Goal: Information Seeking & Learning: Learn about a topic

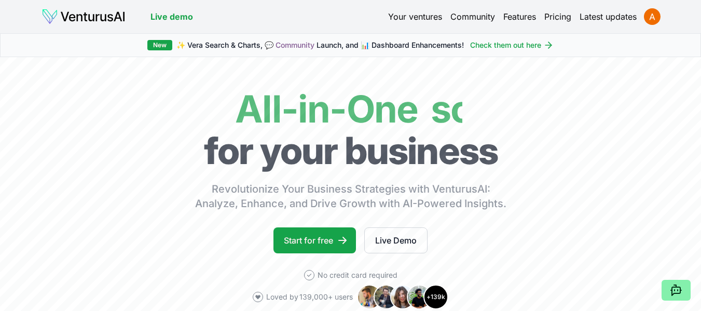
drag, startPoint x: 0, startPoint y: 0, endPoint x: 407, endPoint y: 18, distance: 407.1
click at [407, 18] on link "Your ventures" at bounding box center [415, 16] width 54 height 12
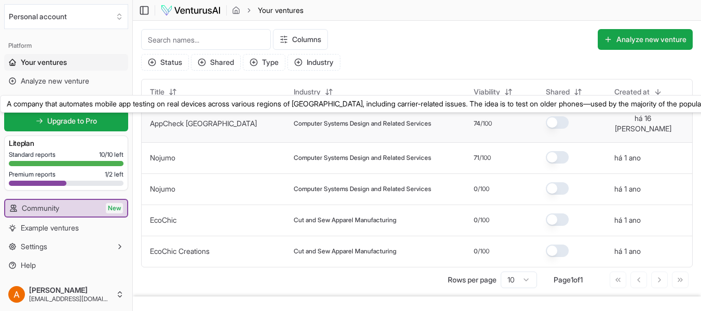
click at [171, 119] on link "AppCheck [GEOGRAPHIC_DATA]" at bounding box center [203, 123] width 107 height 9
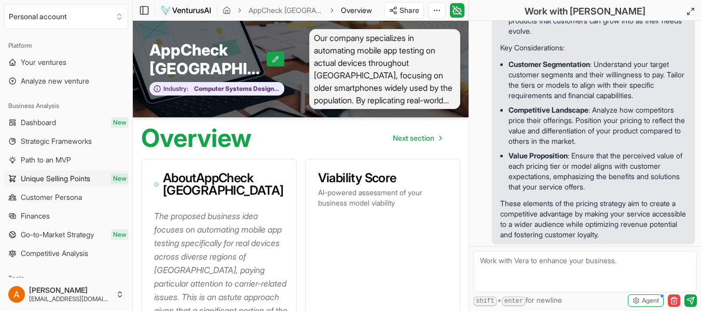
click at [78, 184] on link "Unique Selling Points New" at bounding box center [66, 178] width 124 height 17
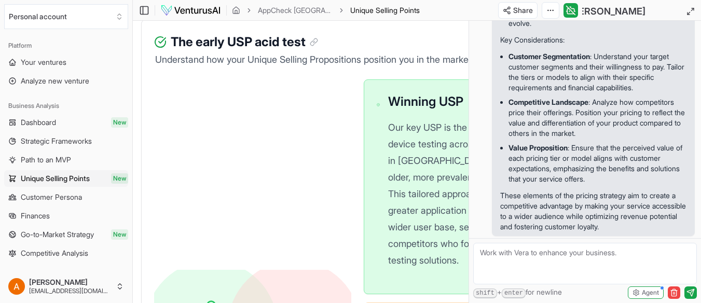
scroll to position [363, 0]
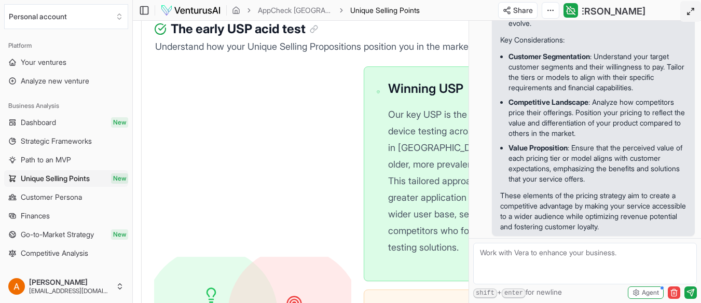
click at [687, 15] on icon at bounding box center [690, 11] width 8 height 8
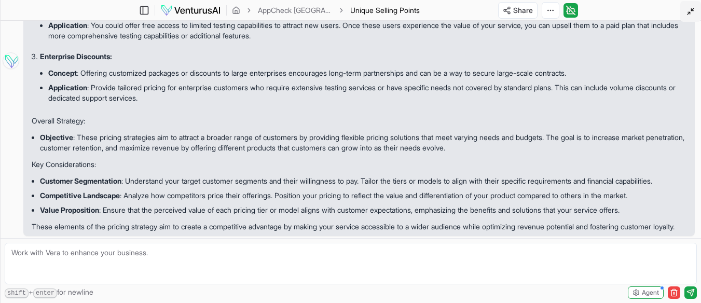
click at [687, 15] on icon at bounding box center [690, 11] width 8 height 8
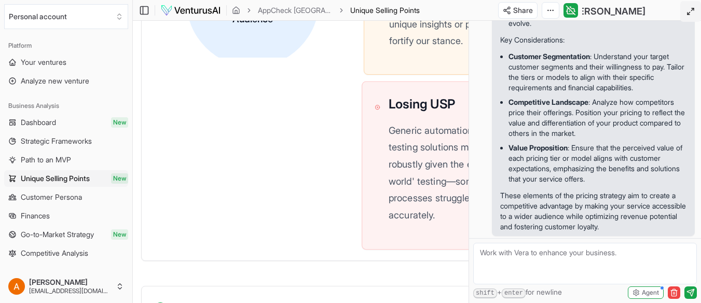
scroll to position [778, 0]
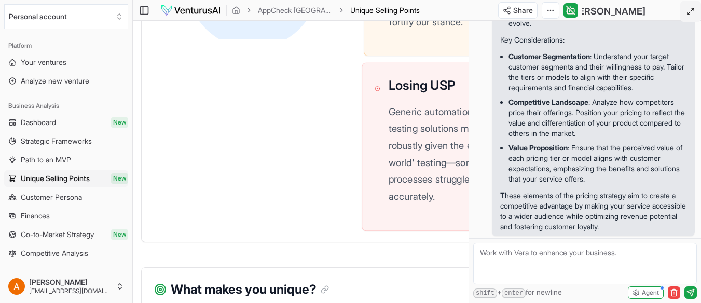
click at [397, 183] on p "Generic automation and bot-driven testing solutions might not appeal as robustl…" at bounding box center [469, 154] width 161 height 102
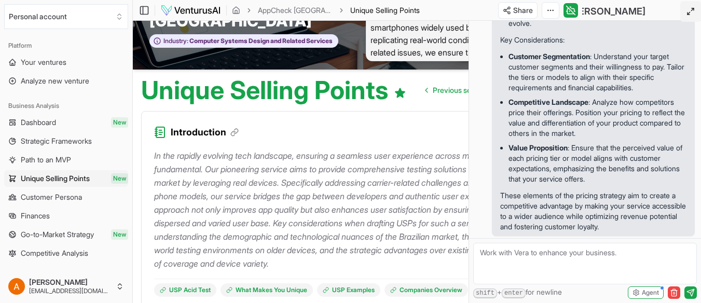
scroll to position [0, 0]
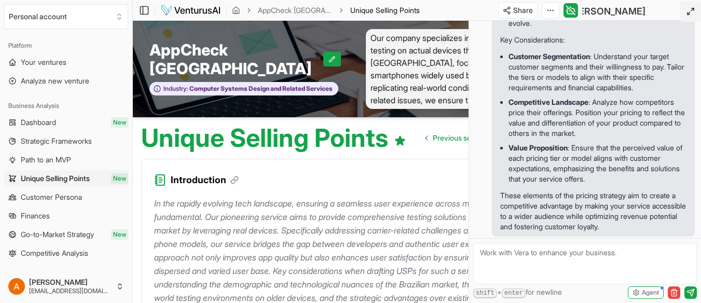
click at [691, 11] on icon at bounding box center [690, 11] width 8 height 8
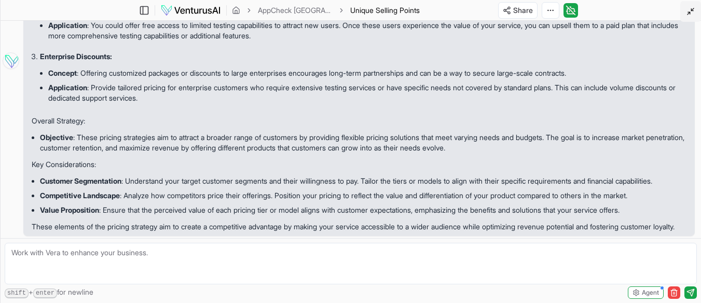
click at [691, 11] on line at bounding box center [692, 9] width 3 height 3
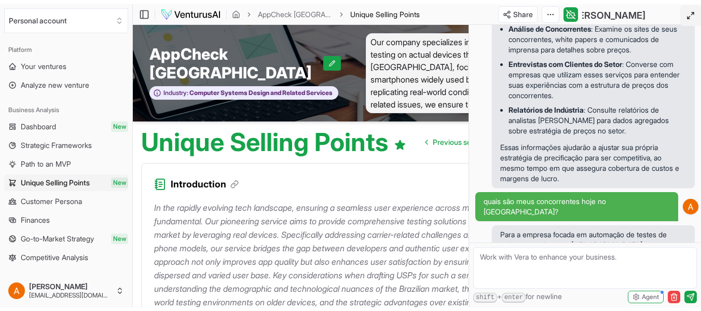
scroll to position [2877, 0]
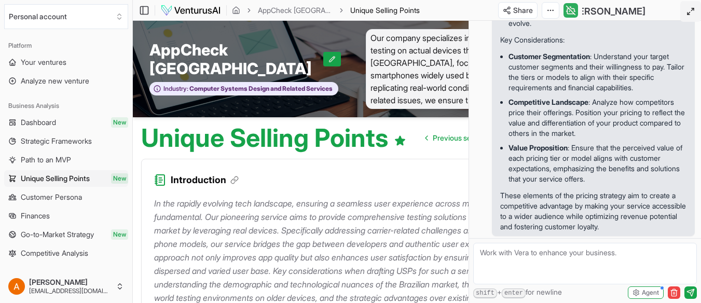
click at [570, 12] on icon at bounding box center [570, 10] width 10 height 12
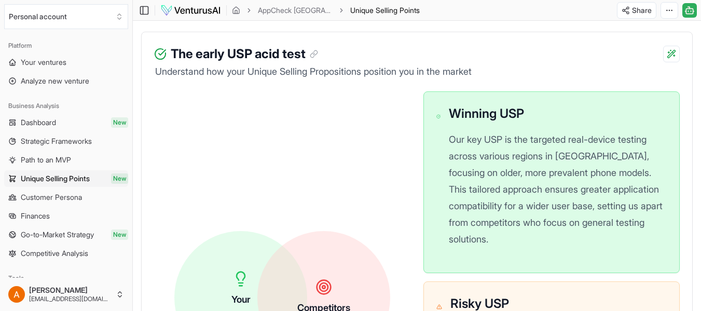
scroll to position [363, 0]
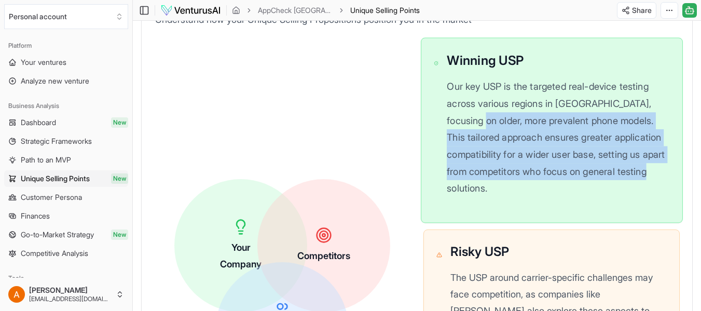
drag, startPoint x: 454, startPoint y: 123, endPoint x: 579, endPoint y: 186, distance: 139.9
click at [579, 186] on p "Our key USP is the targeted real-device testing across various regions in [GEOG…" at bounding box center [558, 137] width 223 height 118
click at [526, 151] on p "Our key USP is the targeted real-device testing across various regions in [GEOG…" at bounding box center [558, 137] width 223 height 118
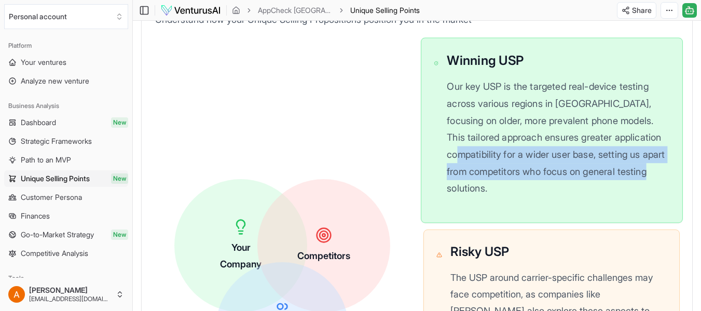
drag, startPoint x: 501, startPoint y: 155, endPoint x: 587, endPoint y: 181, distance: 89.4
click at [587, 181] on p "Our key USP is the targeted real-device testing across various regions in [GEOG…" at bounding box center [558, 137] width 223 height 118
click at [506, 163] on p "Our key USP is the targeted real-device testing across various regions in [GEOG…" at bounding box center [558, 137] width 223 height 118
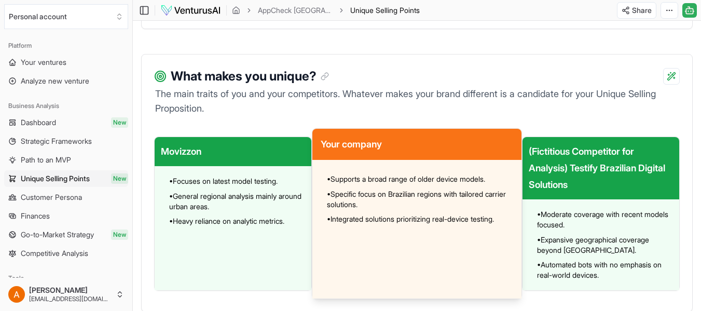
scroll to position [882, 0]
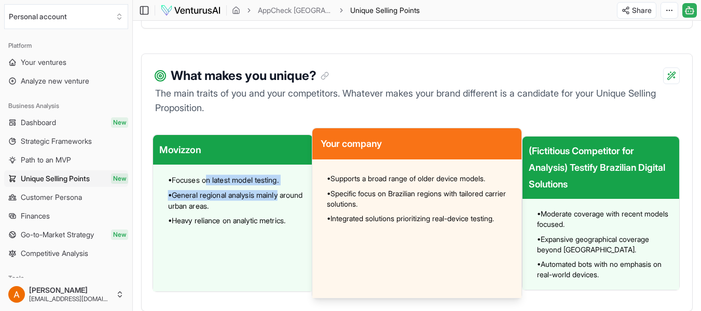
drag, startPoint x: 208, startPoint y: 181, endPoint x: 308, endPoint y: 194, distance: 100.9
click at [308, 194] on ul "• Focuses on latest model testing. • General regional analysis mainly around ur…" at bounding box center [231, 199] width 156 height 51
click at [210, 199] on span "• General regional analysis mainly around urban areas." at bounding box center [238, 200] width 141 height 21
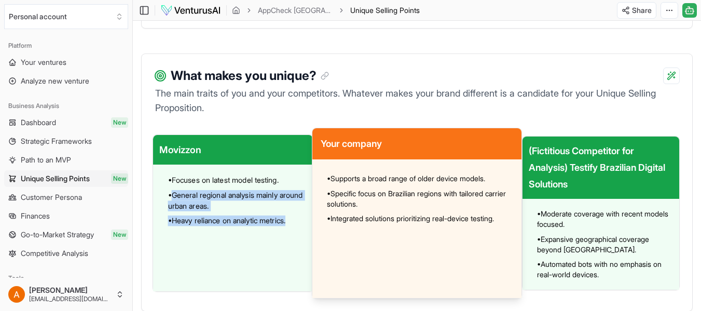
drag, startPoint x: 175, startPoint y: 196, endPoint x: 302, endPoint y: 220, distance: 129.4
click at [302, 220] on ul "• Focuses on latest model testing. • General regional analysis mainly around ur…" at bounding box center [231, 199] width 156 height 51
click at [260, 222] on span "• Heavy reliance on analytic metrics." at bounding box center [226, 220] width 117 height 10
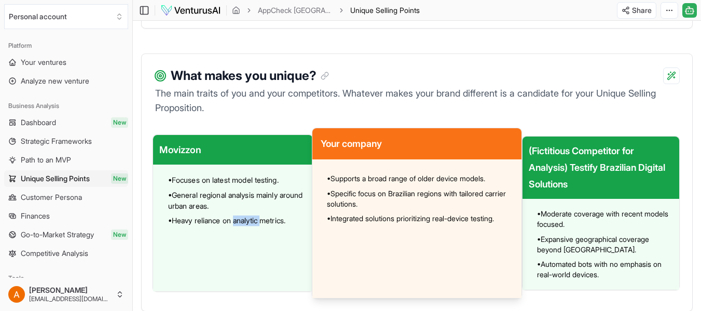
click at [260, 222] on span "• Heavy reliance on analytic metrics." at bounding box center [226, 220] width 117 height 10
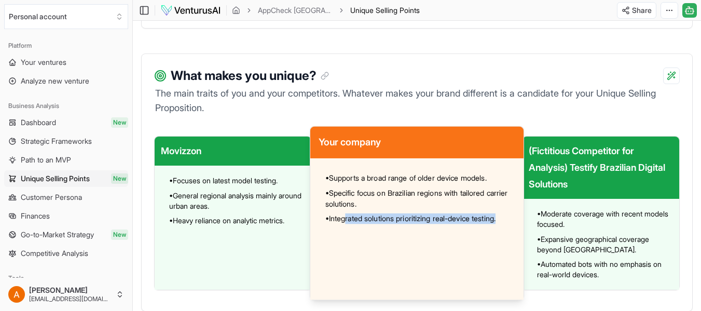
drag, startPoint x: 348, startPoint y: 219, endPoint x: 520, endPoint y: 220, distance: 172.2
click at [520, 220] on div "• Supports a broad range of older device models. • Specific focus on Brazilian …" at bounding box center [416, 228] width 213 height 141
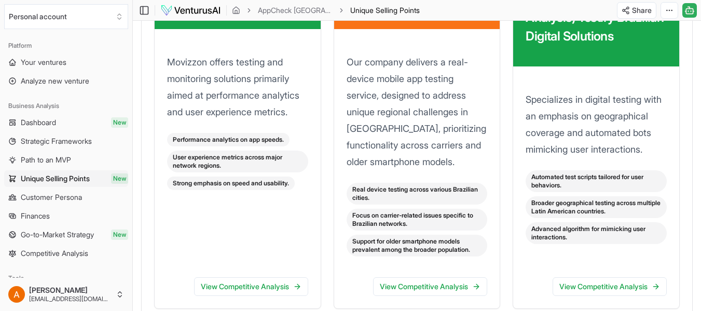
scroll to position [1608, 0]
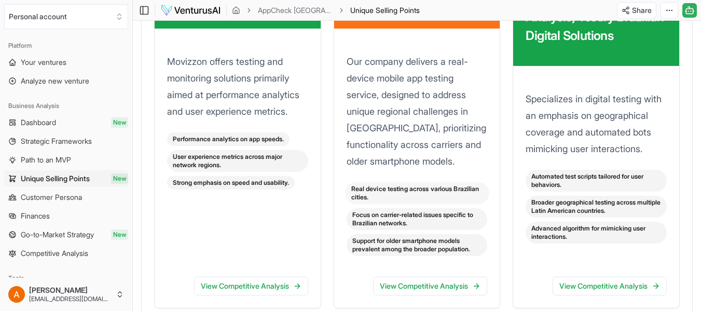
click at [392, 196] on div "Real device testing across various Brazilian cities." at bounding box center [417, 193] width 144 height 22
click at [425, 282] on link "View Competitive Analysis" at bounding box center [430, 286] width 114 height 19
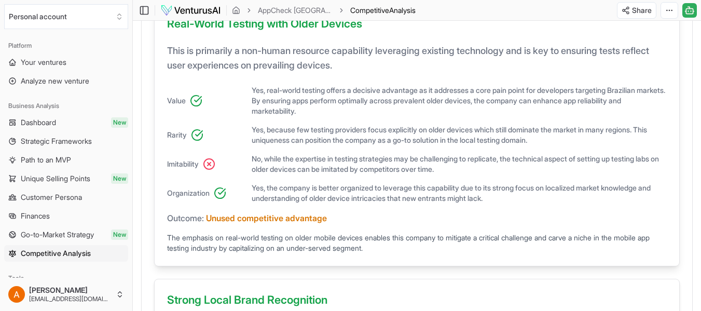
scroll to position [415, 0]
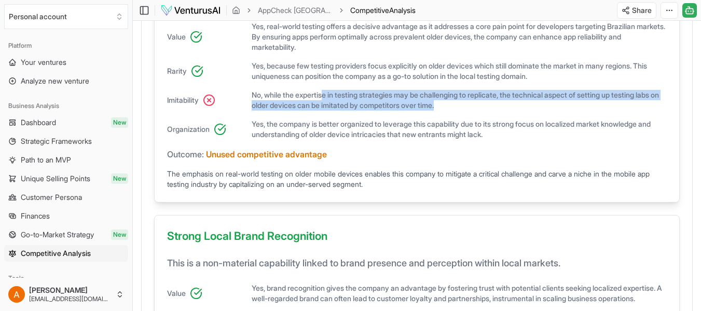
drag, startPoint x: 328, startPoint y: 98, endPoint x: 543, endPoint y: 104, distance: 215.4
click at [543, 104] on span "No, while the expertise in testing strategies may be challenging to replicate, …" at bounding box center [459, 100] width 415 height 21
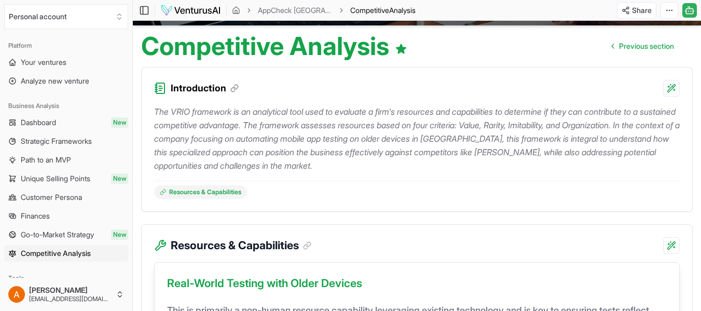
scroll to position [0, 0]
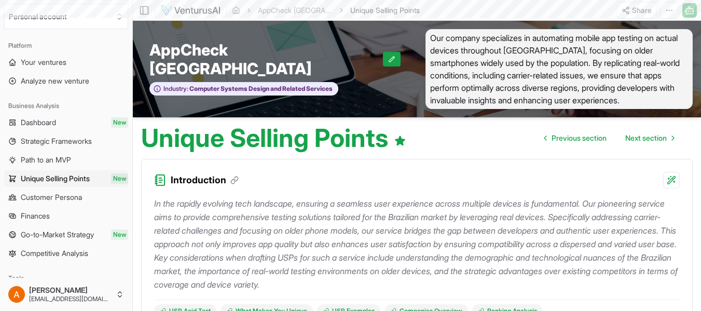
scroll to position [1608, 0]
